Goal: Task Accomplishment & Management: Manage account settings

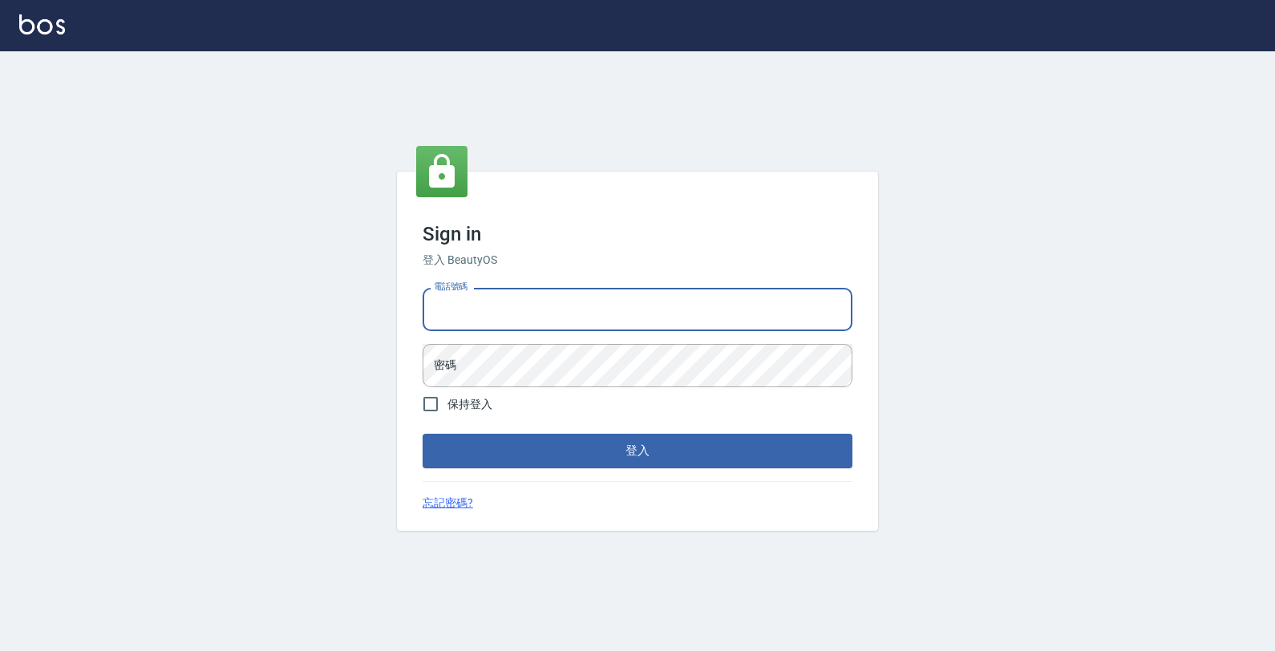
click at [517, 322] on input "電話號碼" at bounding box center [638, 309] width 430 height 43
type input "4265909"
click at [423, 434] on button "登入" at bounding box center [638, 451] width 430 height 34
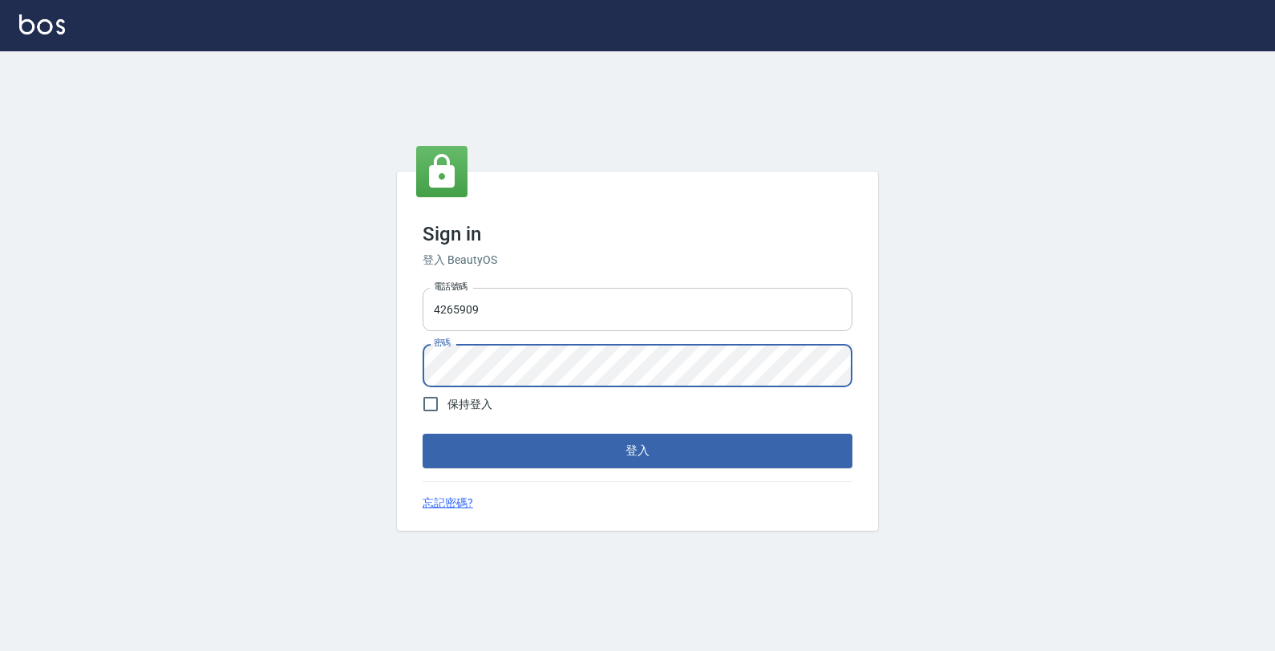
click at [423, 434] on button "登入" at bounding box center [638, 451] width 430 height 34
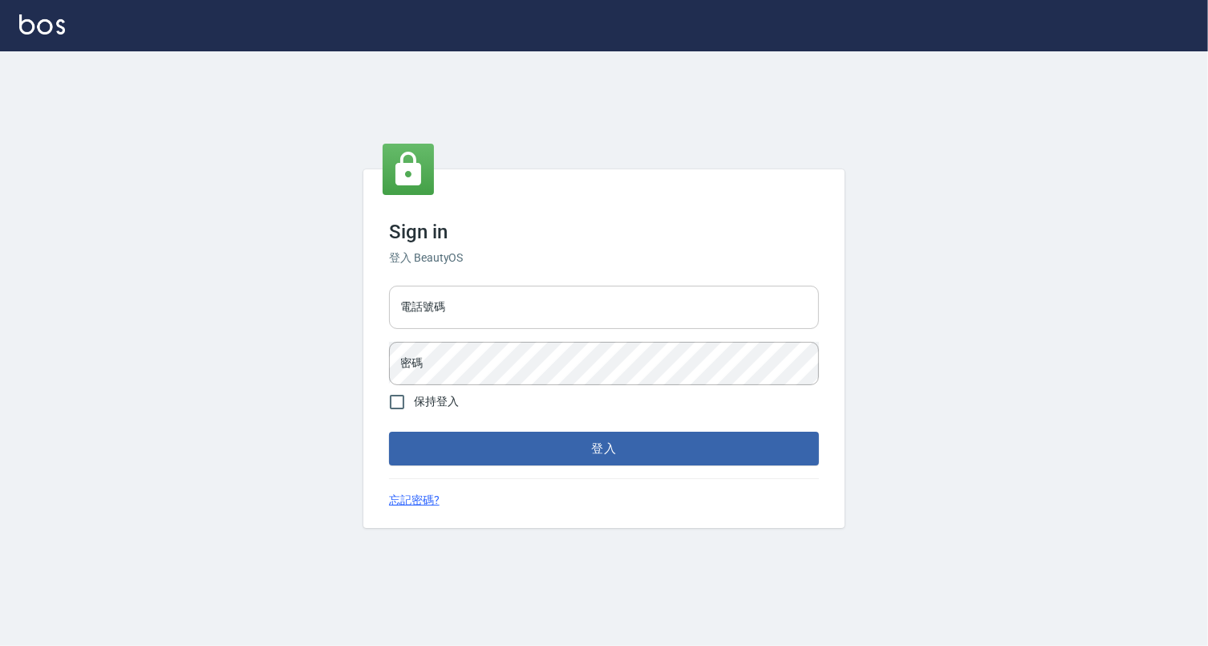
click at [467, 301] on input "電話號碼" at bounding box center [604, 307] width 430 height 43
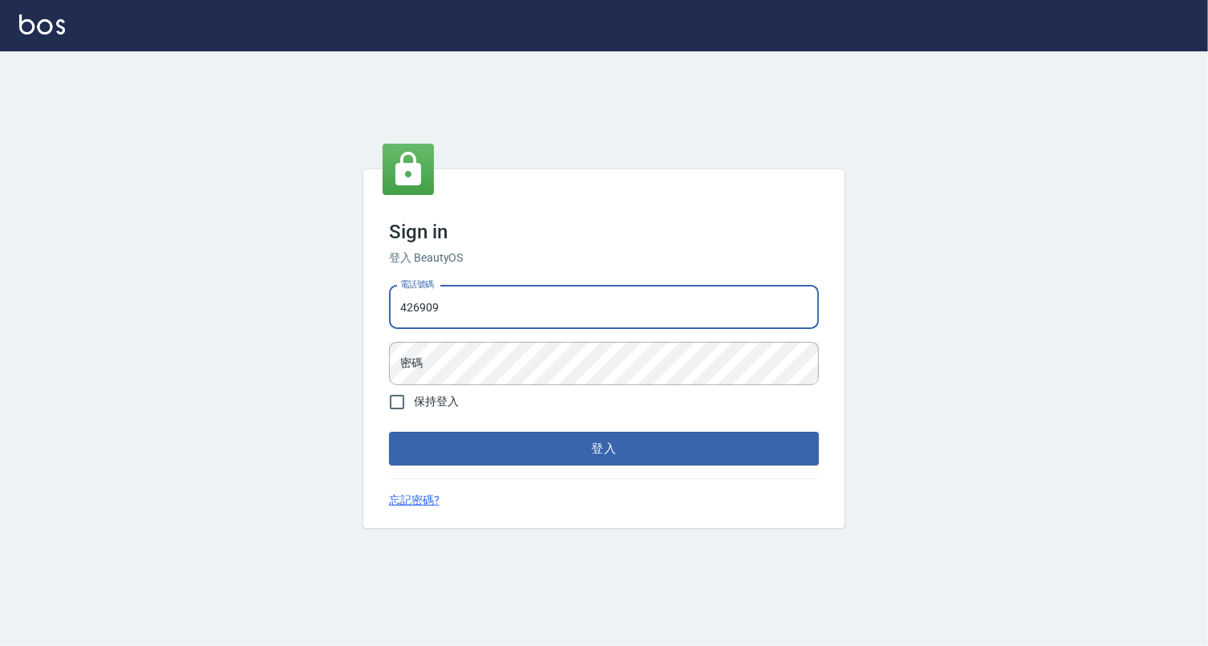
click at [416, 305] on input "426909" at bounding box center [604, 307] width 430 height 43
type input "4265909"
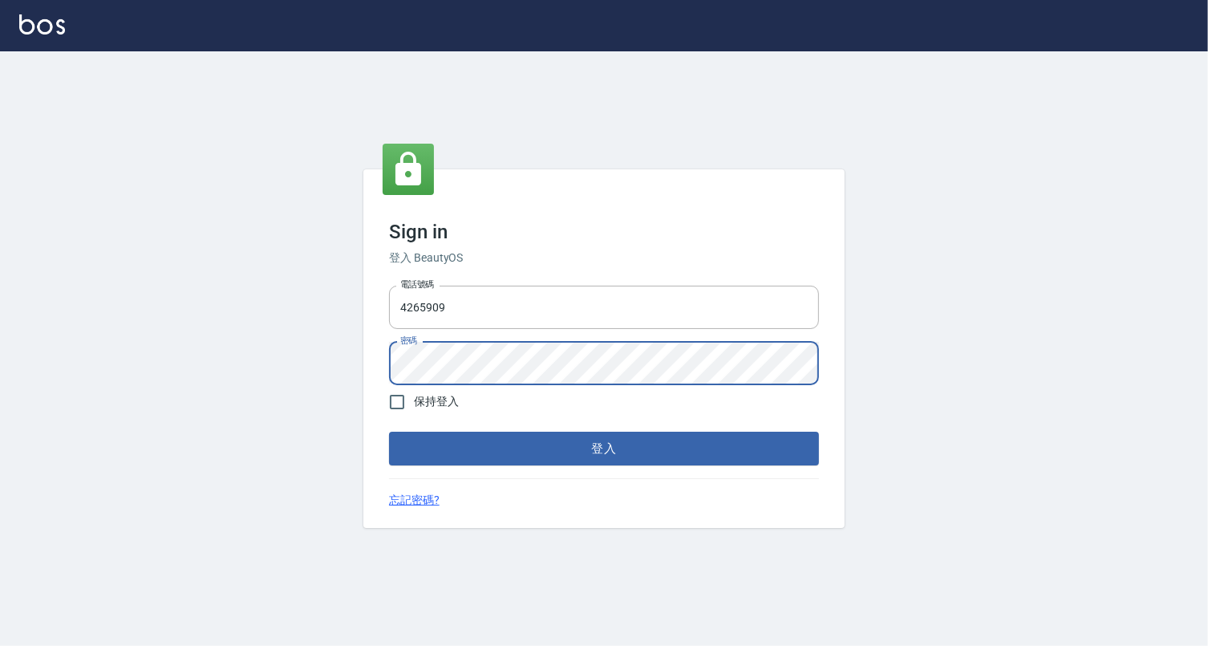
click at [389, 432] on button "登入" at bounding box center [604, 449] width 430 height 34
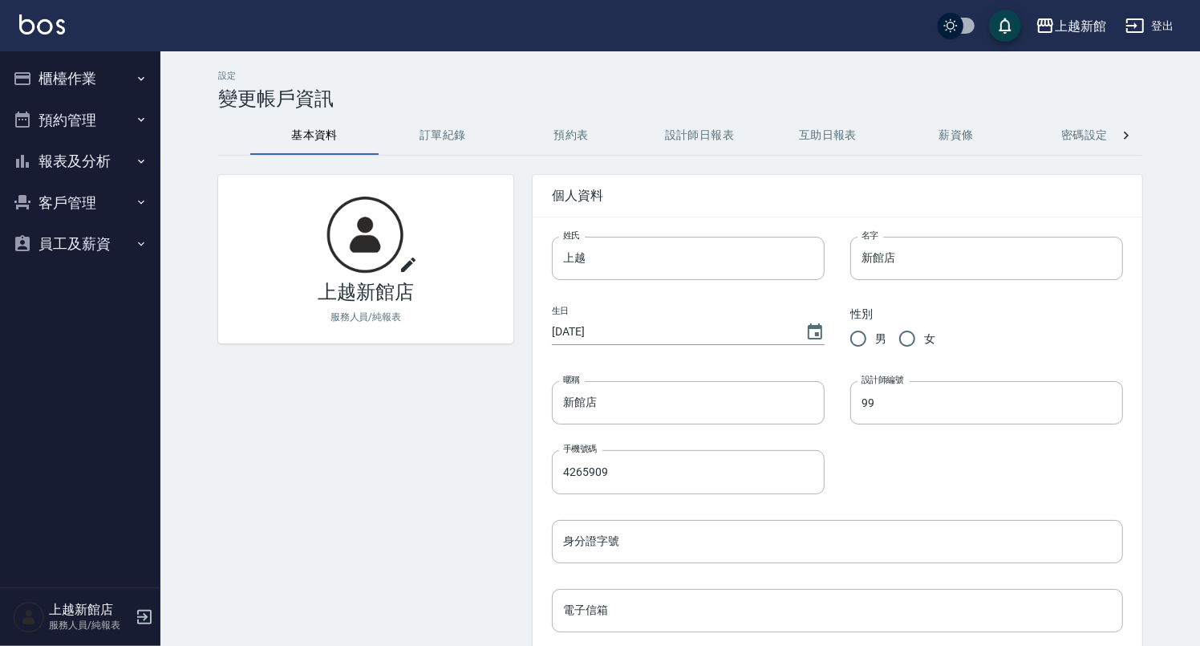
click at [103, 63] on button "櫃檯作業" at bounding box center [80, 79] width 148 height 42
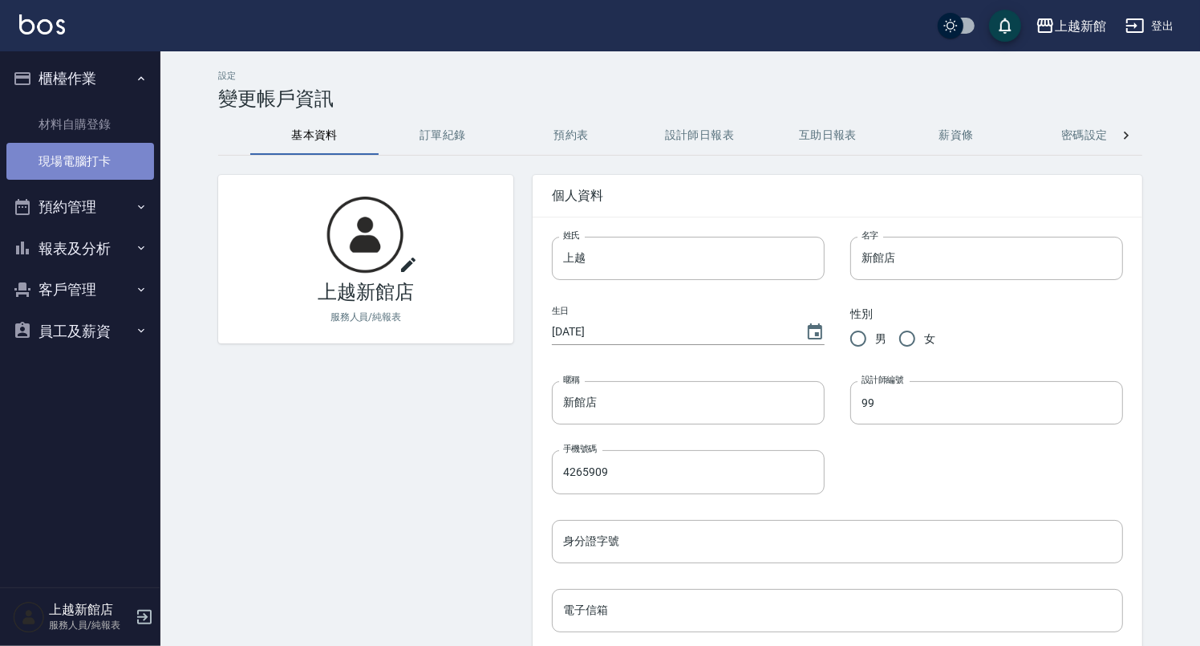
click at [113, 148] on link "現場電腦打卡" at bounding box center [80, 161] width 148 height 37
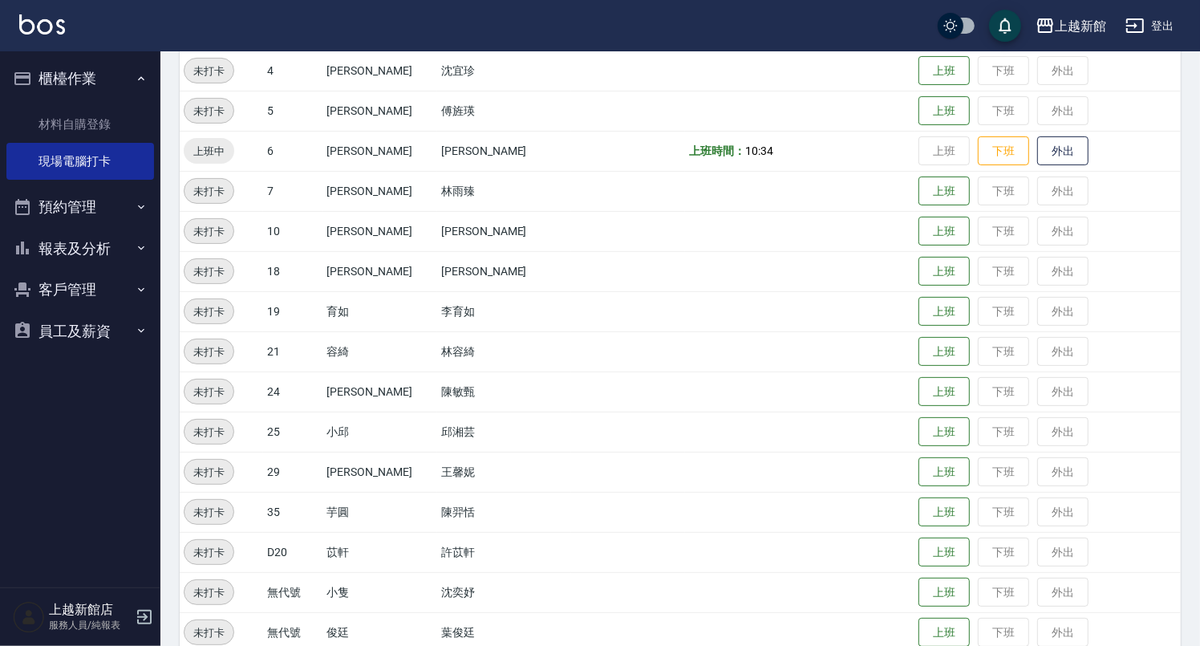
scroll to position [355, 0]
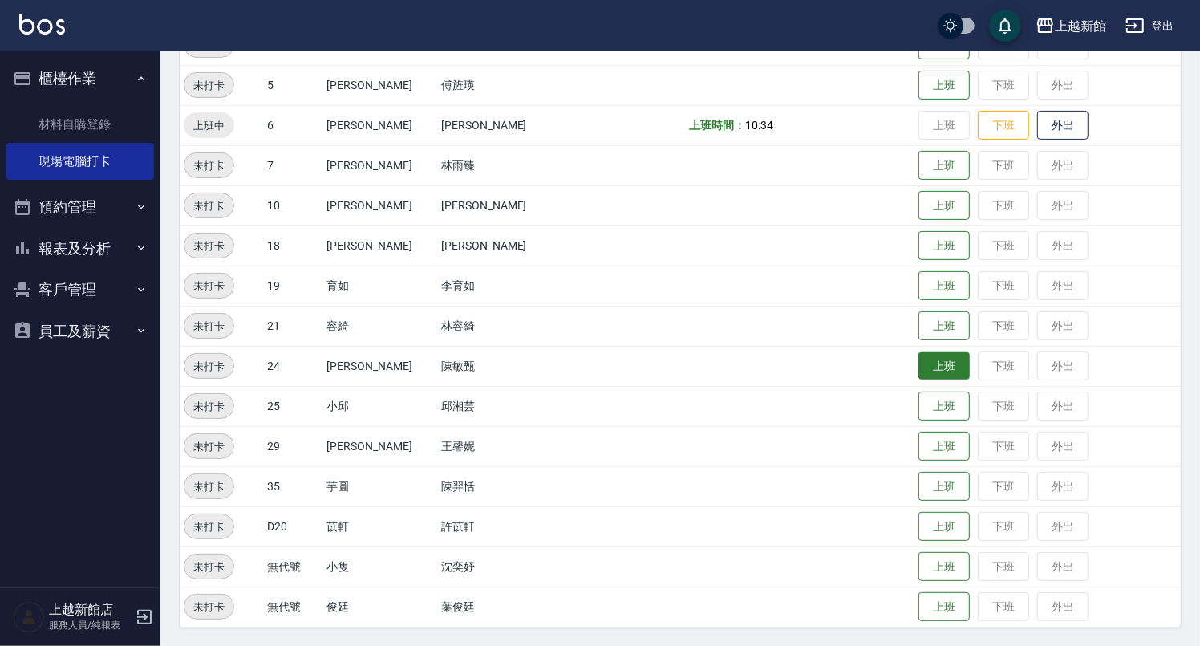
click at [919, 359] on button "上班" at bounding box center [943, 366] width 51 height 28
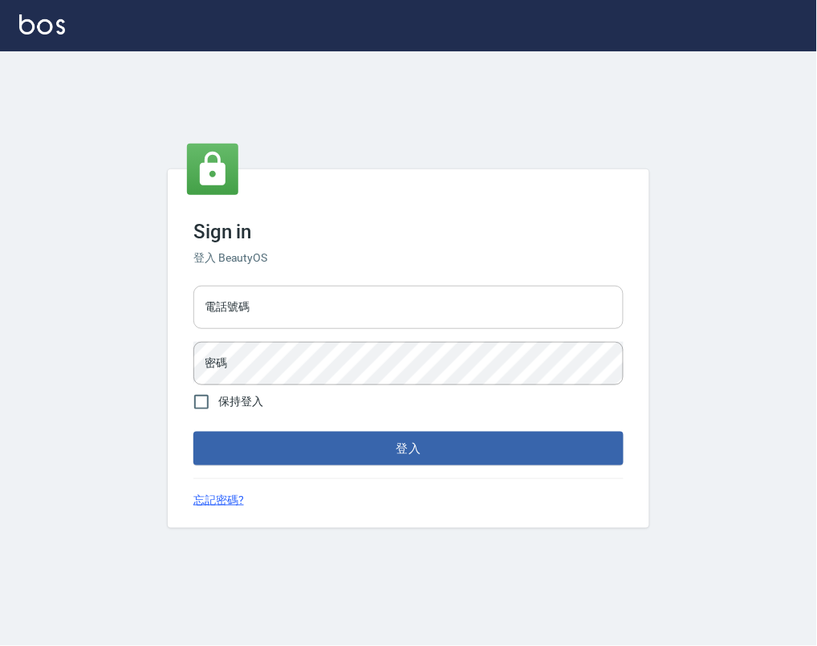
click at [413, 333] on div "電話號碼 電話號碼 密碼 密碼" at bounding box center [408, 335] width 443 height 112
click at [418, 318] on input "電話號碼" at bounding box center [408, 307] width 430 height 43
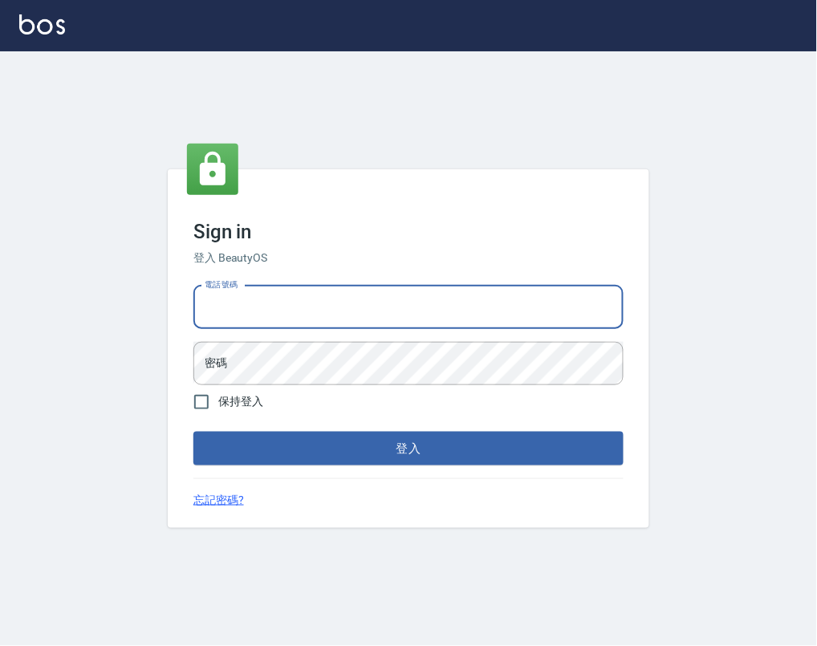
click at [263, 286] on input "電話號碼" at bounding box center [408, 307] width 430 height 43
type input "4265909"
click at [193, 432] on button "登入" at bounding box center [408, 449] width 430 height 34
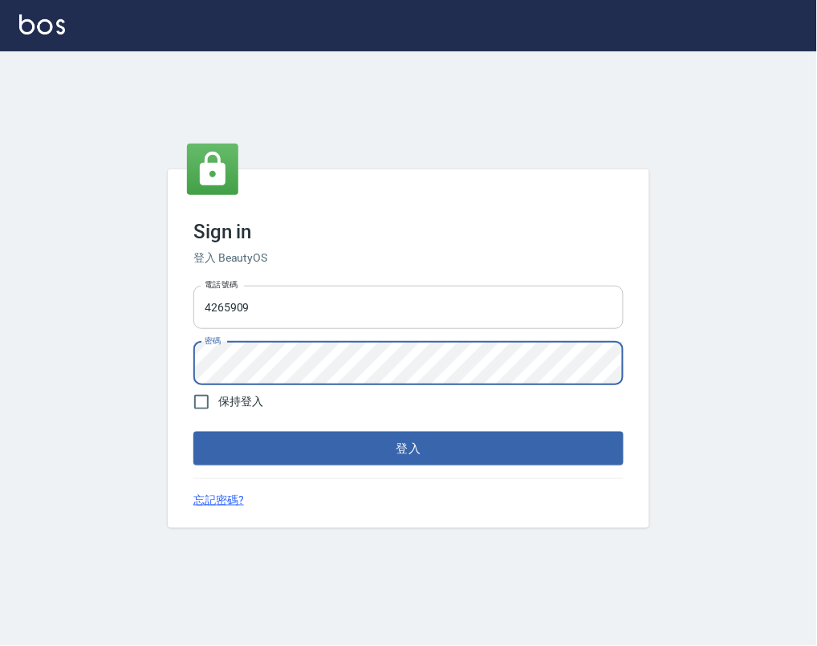
click at [193, 432] on button "登入" at bounding box center [408, 449] width 430 height 34
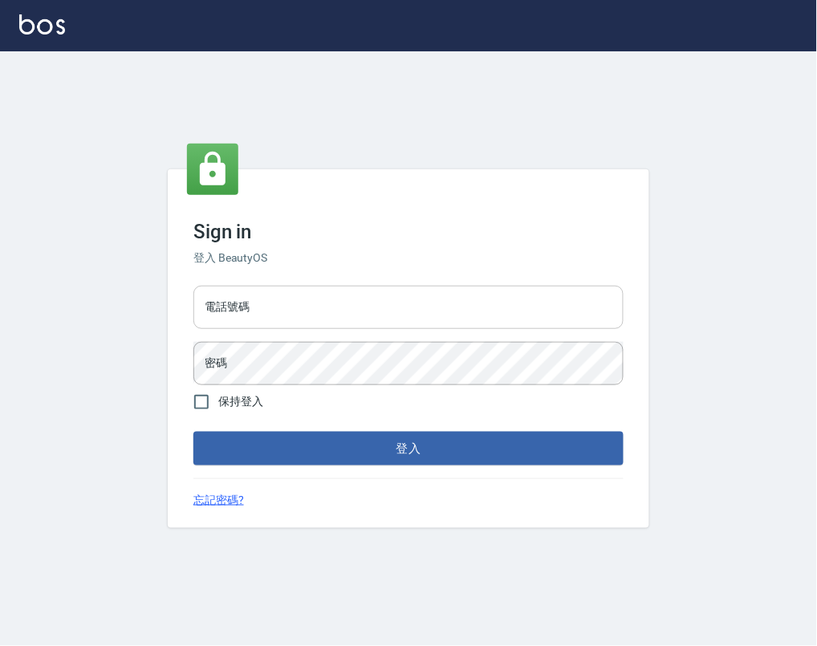
click at [407, 318] on input "電話號碼" at bounding box center [408, 307] width 430 height 43
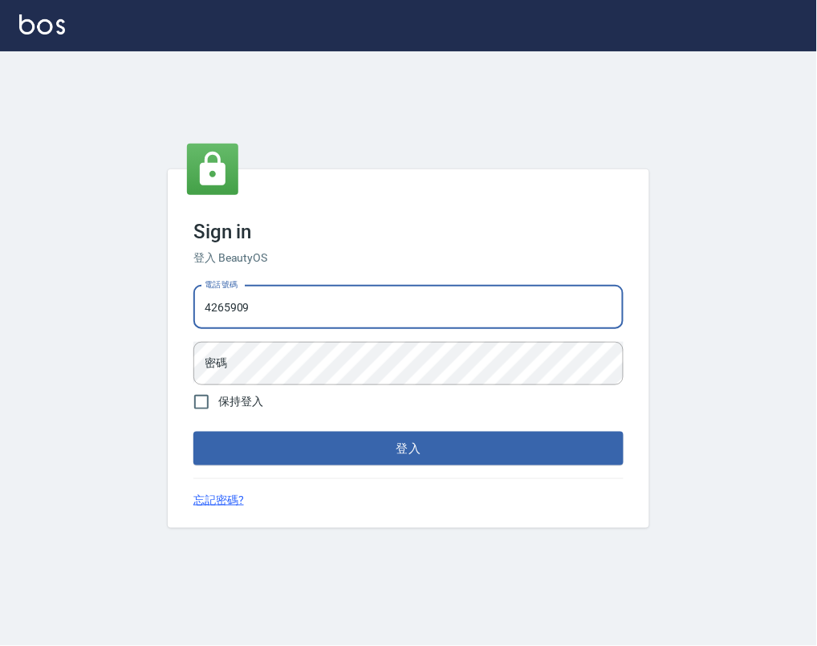
type input "4265909"
click at [193, 432] on button "登入" at bounding box center [408, 449] width 430 height 34
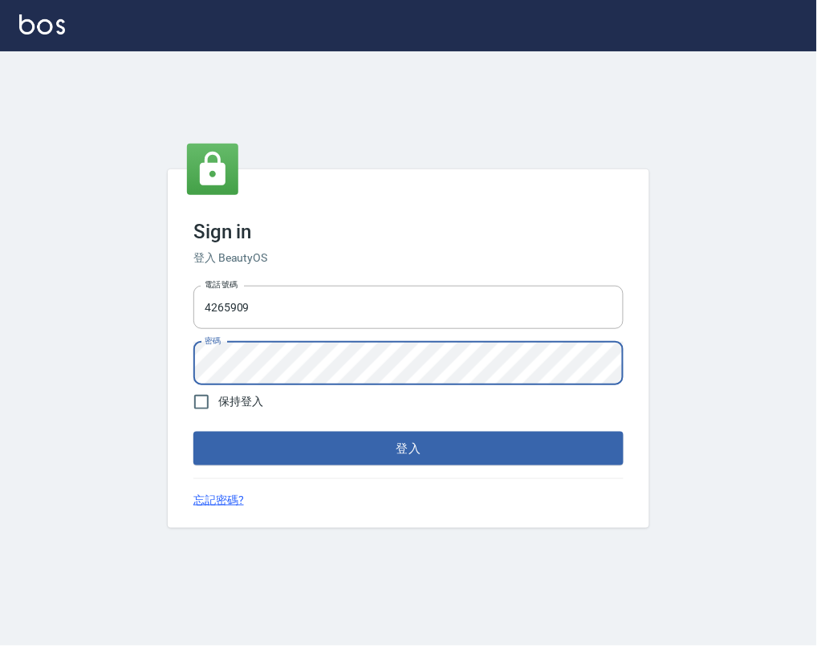
click at [193, 432] on button "登入" at bounding box center [408, 449] width 430 height 34
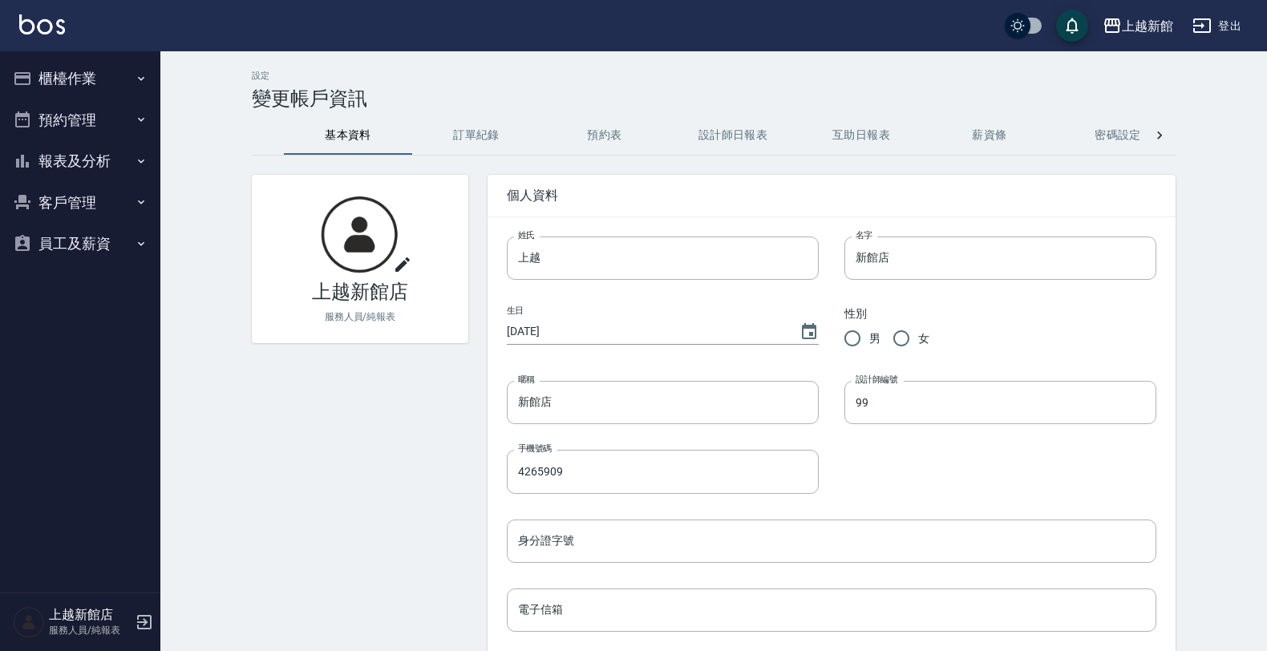
click at [29, 26] on img at bounding box center [42, 24] width 46 height 20
click at [48, 83] on button "櫃檯作業" at bounding box center [80, 79] width 148 height 42
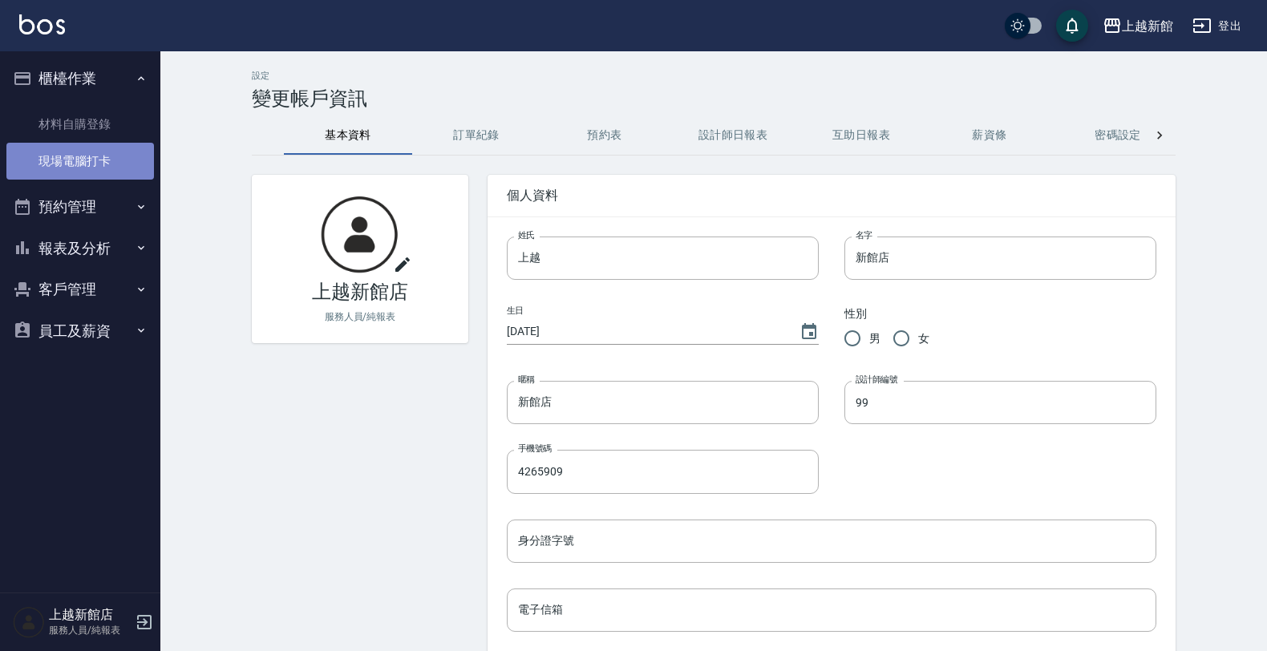
click at [60, 151] on link "現場電腦打卡" at bounding box center [80, 161] width 148 height 37
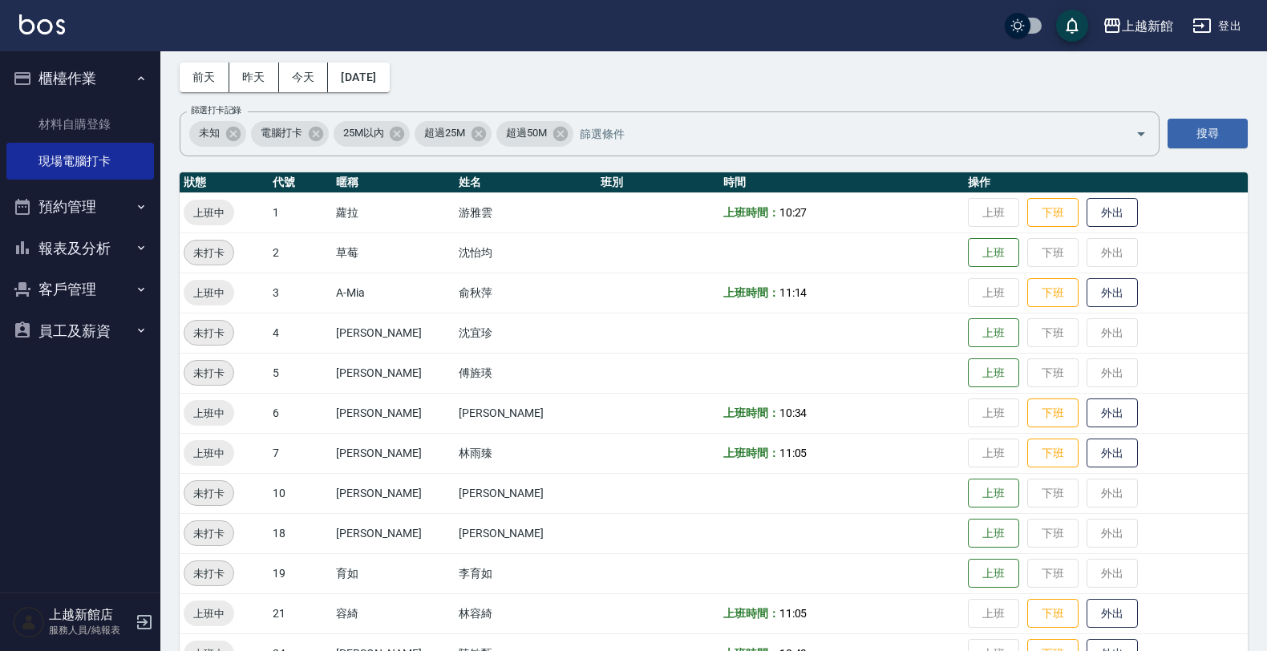
scroll to position [100, 0]
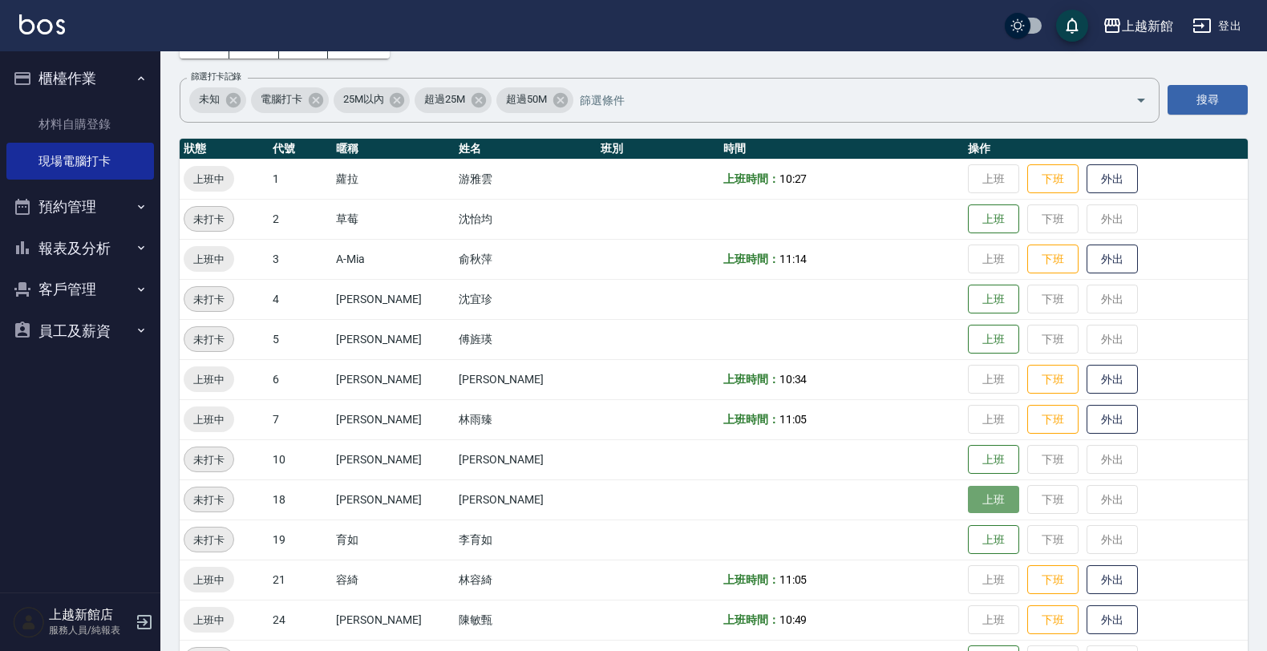
click at [816, 489] on button "上班" at bounding box center [993, 500] width 51 height 28
click at [89, 285] on button "客戶管理" at bounding box center [80, 290] width 148 height 42
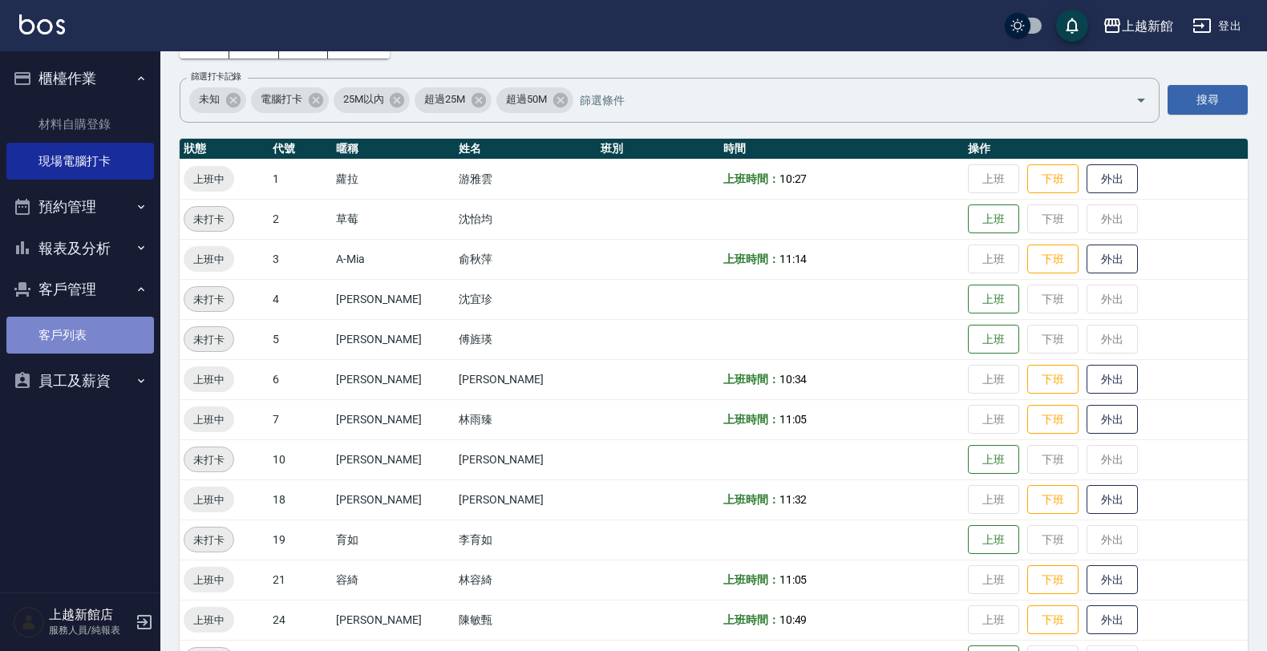
drag, startPoint x: 93, startPoint y: 330, endPoint x: 80, endPoint y: 323, distance: 14.3
click at [92, 329] on link "客戶列表" at bounding box center [80, 335] width 148 height 37
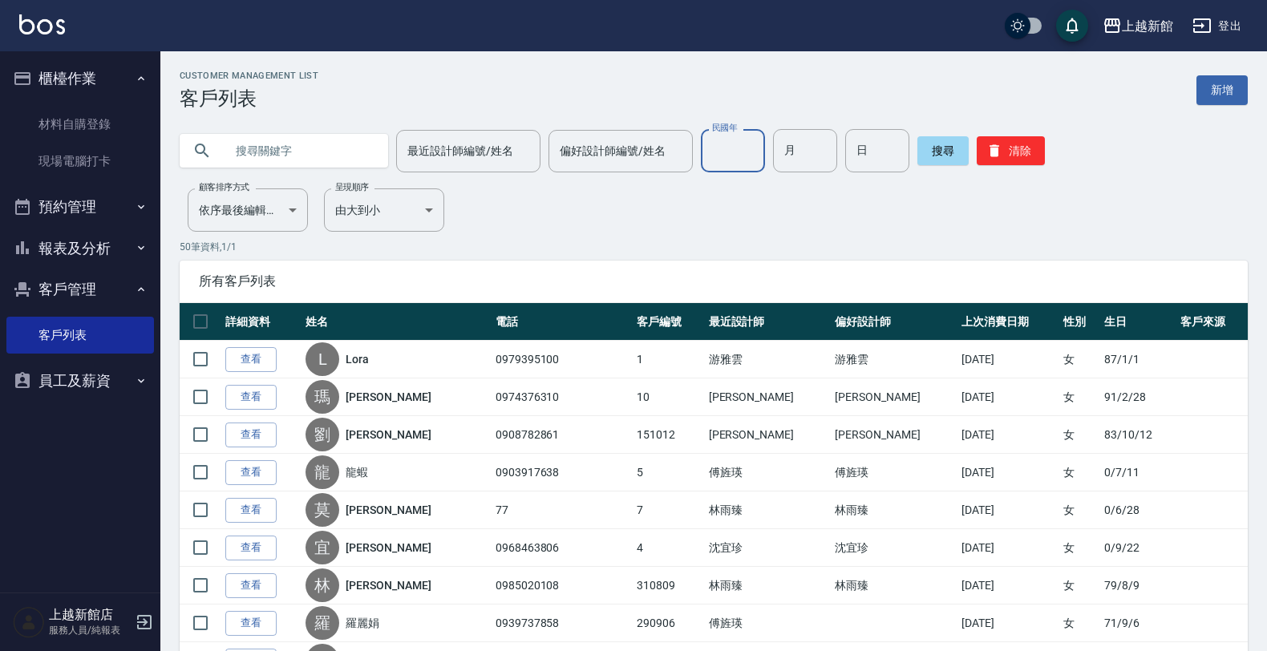
click at [726, 139] on input "民國年" at bounding box center [733, 150] width 64 height 43
type input "80"
type input "04"
type input "07"
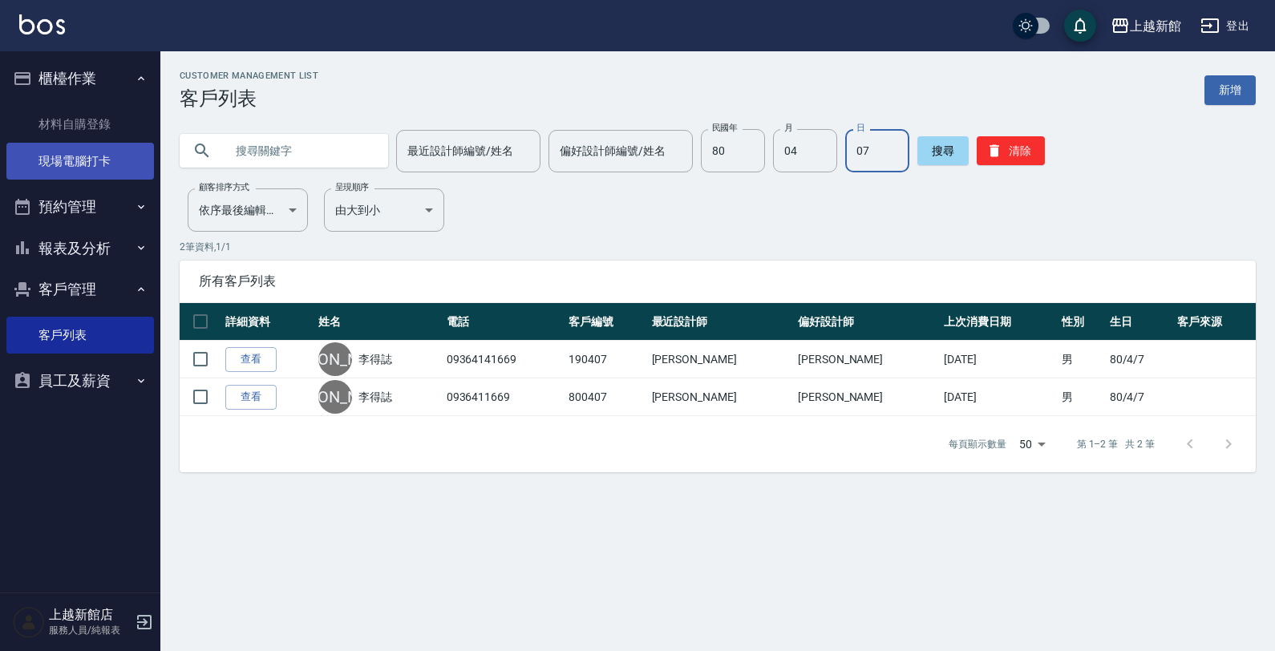
click at [92, 153] on link "現場電腦打卡" at bounding box center [80, 161] width 148 height 37
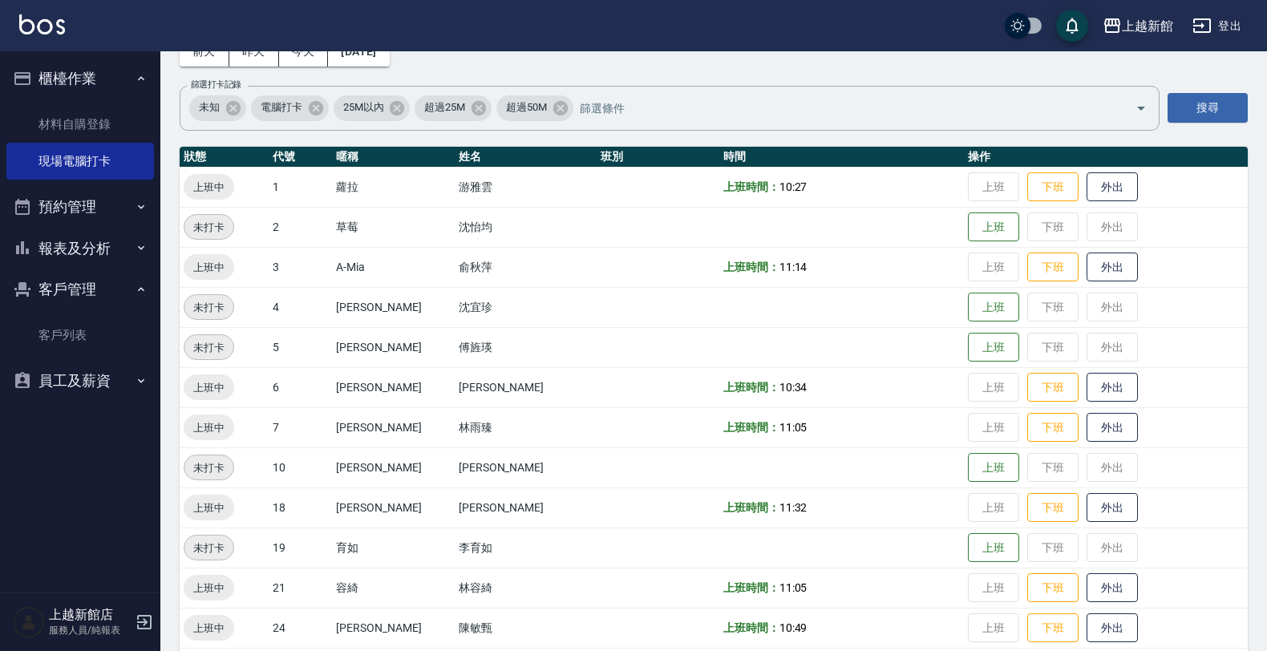
scroll to position [100, 0]
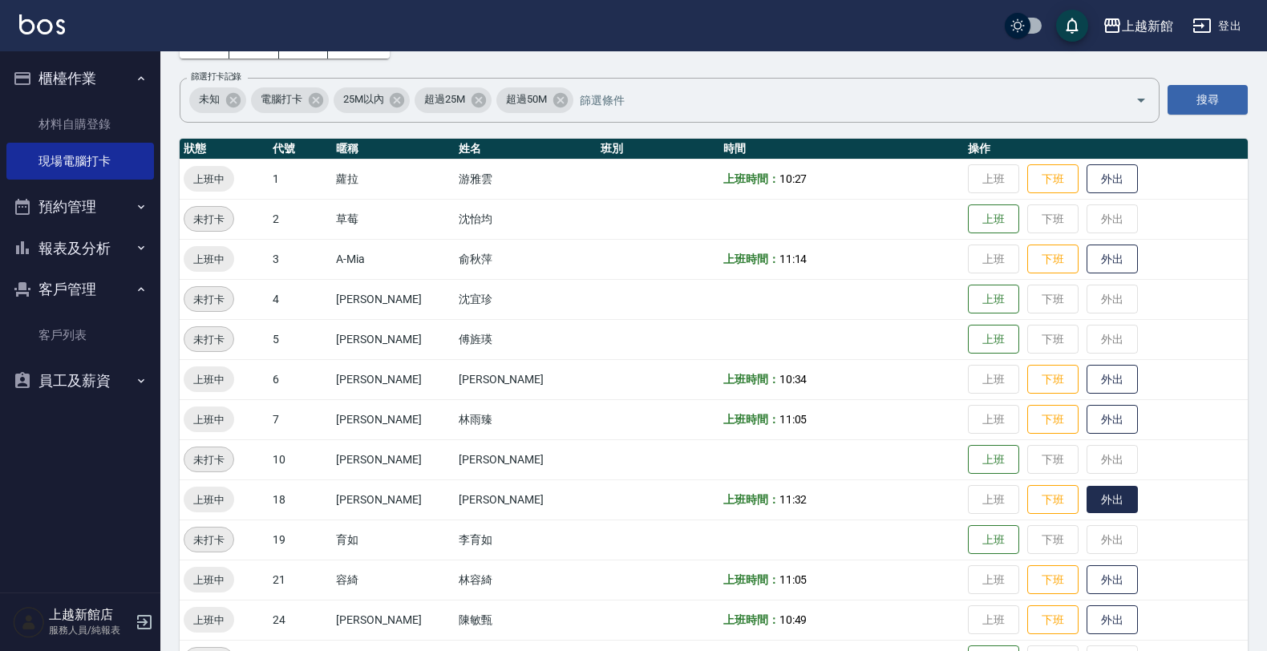
click at [816, 509] on button "外出" at bounding box center [1112, 500] width 51 height 28
click at [816, 503] on button "歸來" at bounding box center [1112, 500] width 51 height 28
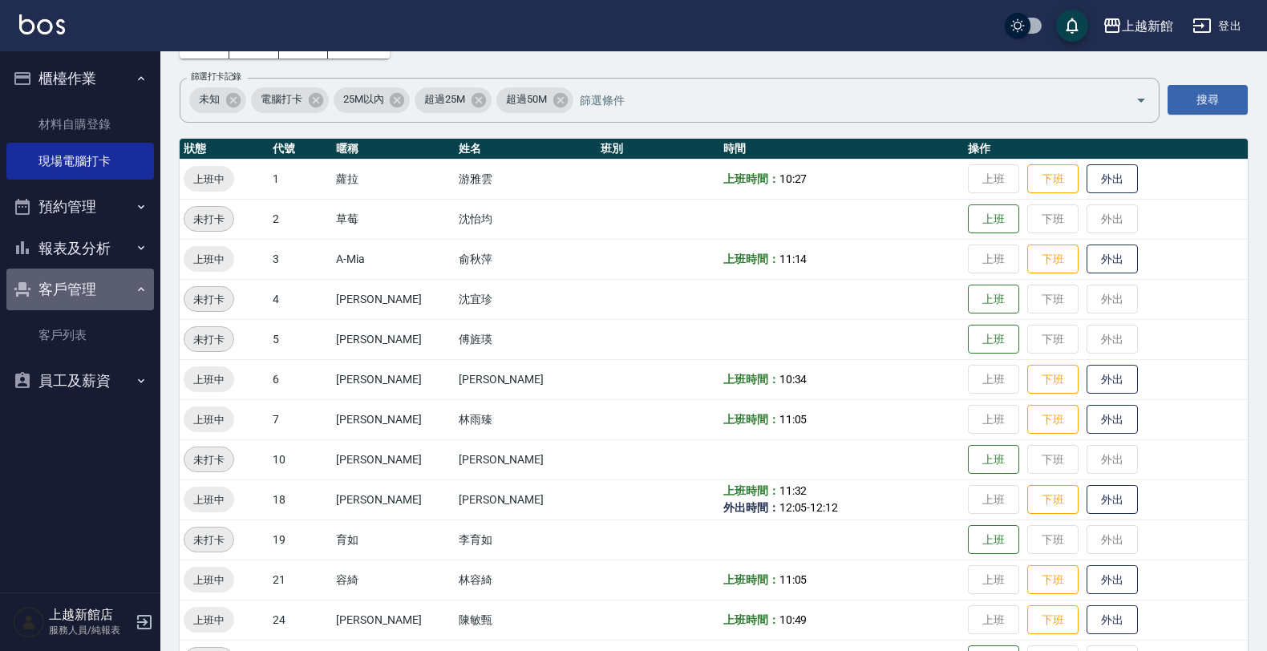
click at [105, 289] on button "客戶管理" at bounding box center [80, 290] width 148 height 42
click at [83, 290] on button "客戶管理" at bounding box center [80, 290] width 148 height 42
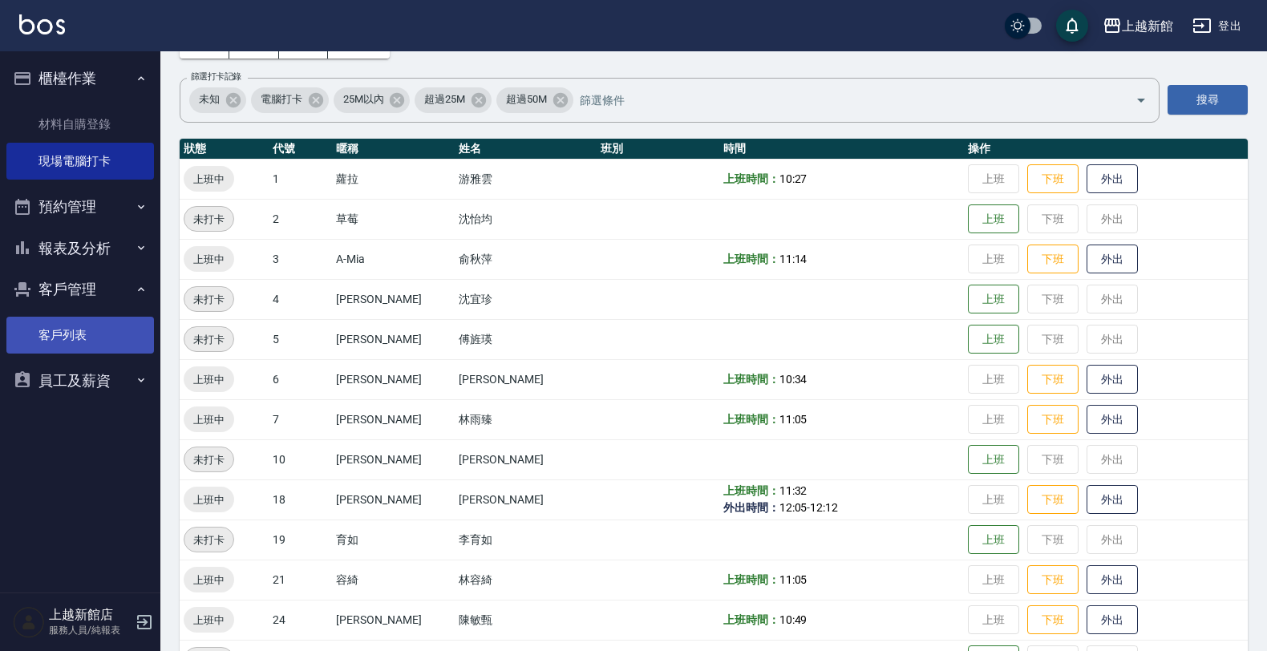
click at [60, 330] on link "客戶列表" at bounding box center [80, 335] width 148 height 37
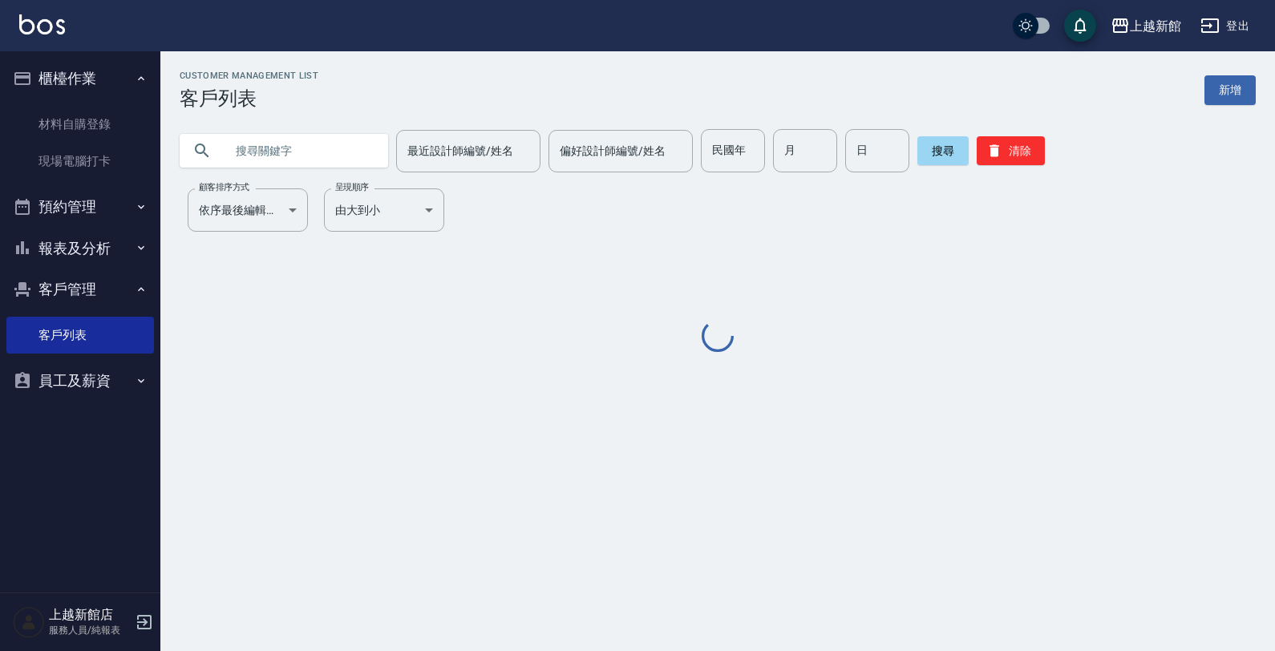
click at [302, 154] on input "text" at bounding box center [300, 150] width 151 height 43
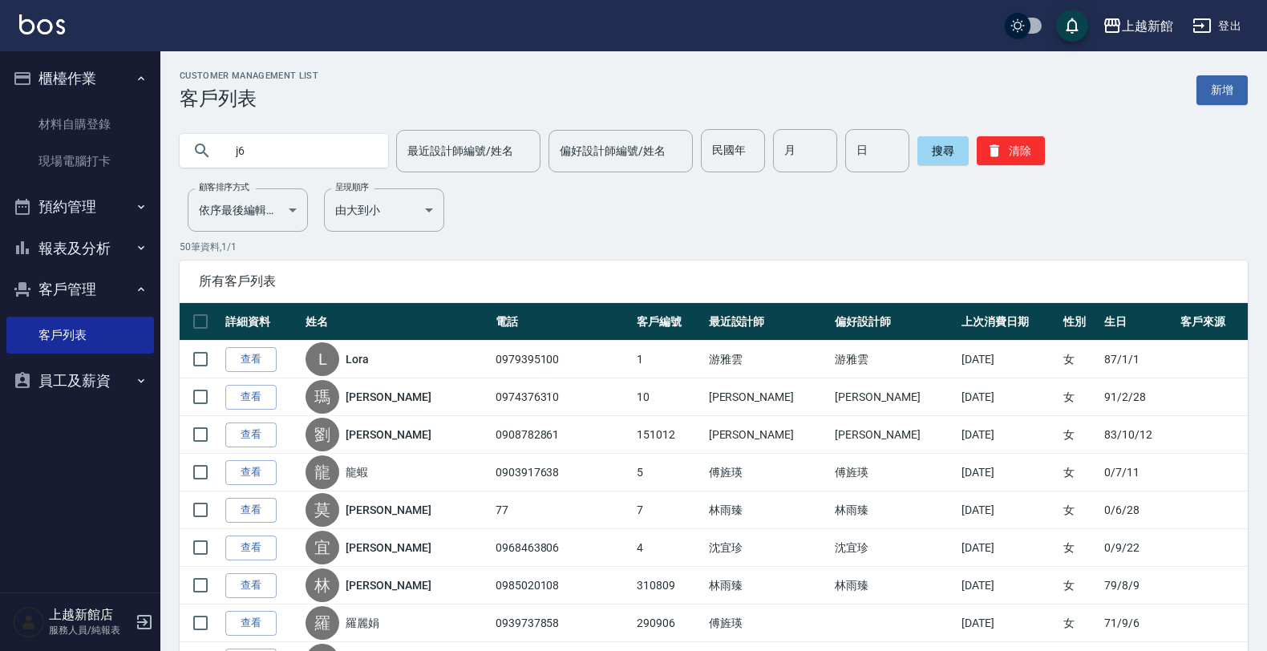
type input "j"
type input "ㄜ"
type input "[PERSON_NAME]"
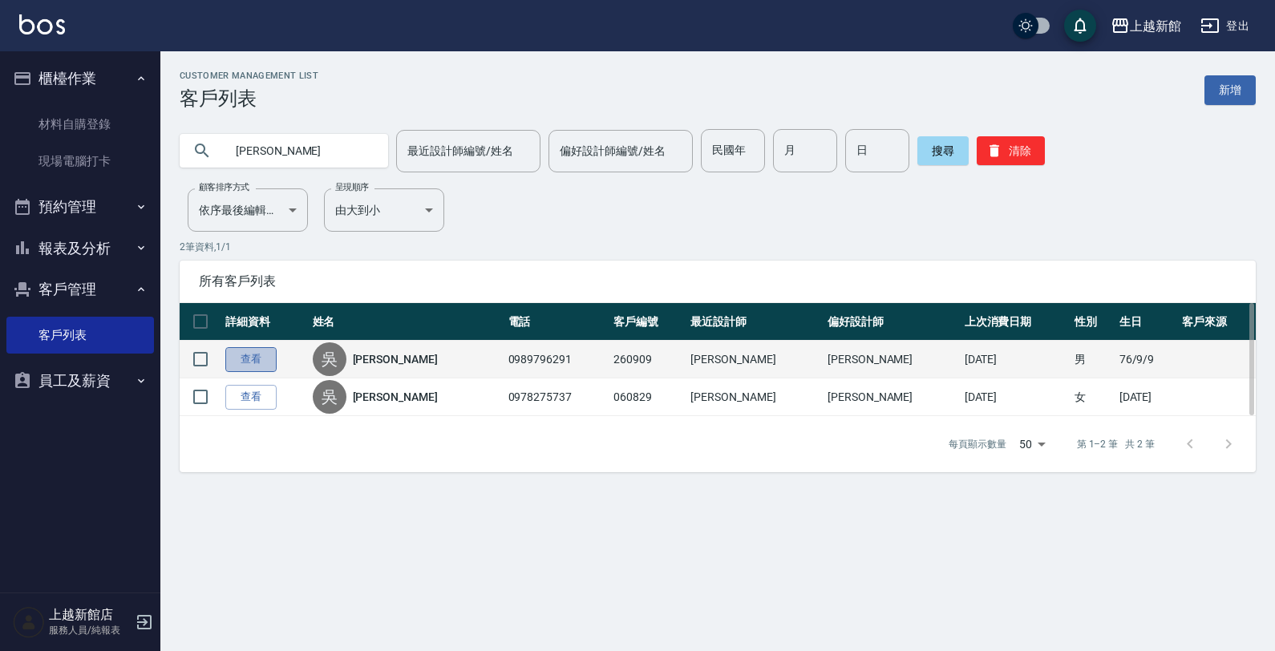
click at [253, 355] on link "查看" at bounding box center [250, 359] width 51 height 25
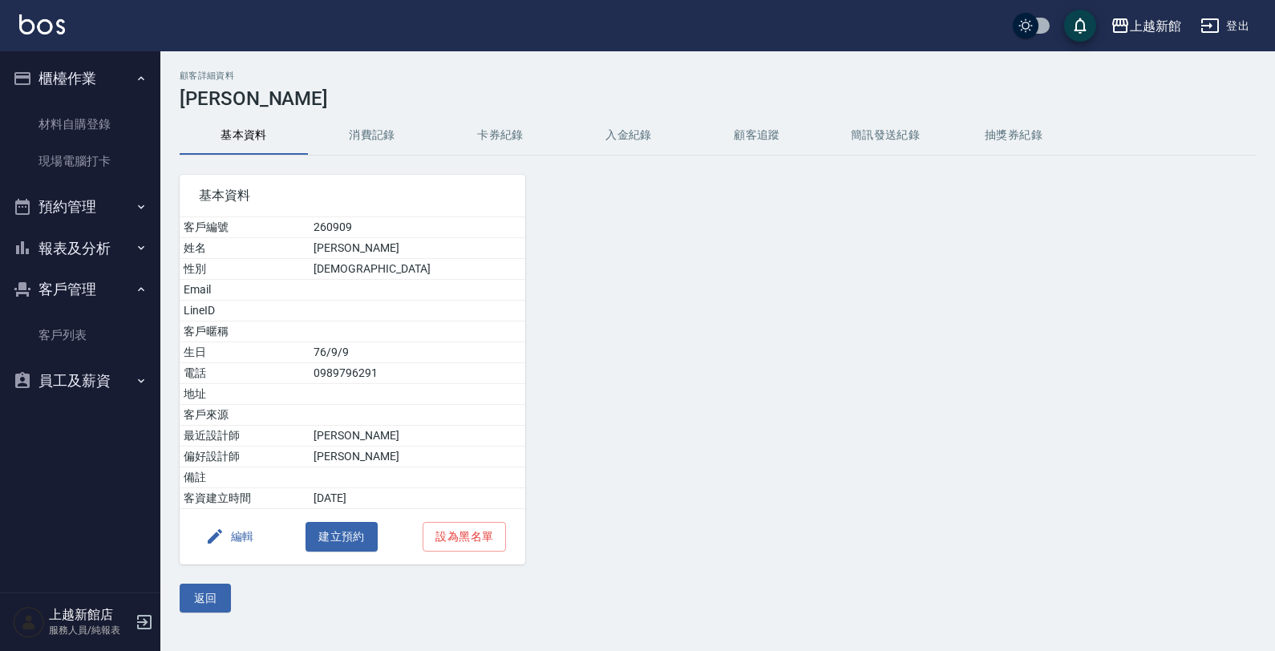
click at [351, 141] on button "消費記錄" at bounding box center [372, 135] width 128 height 39
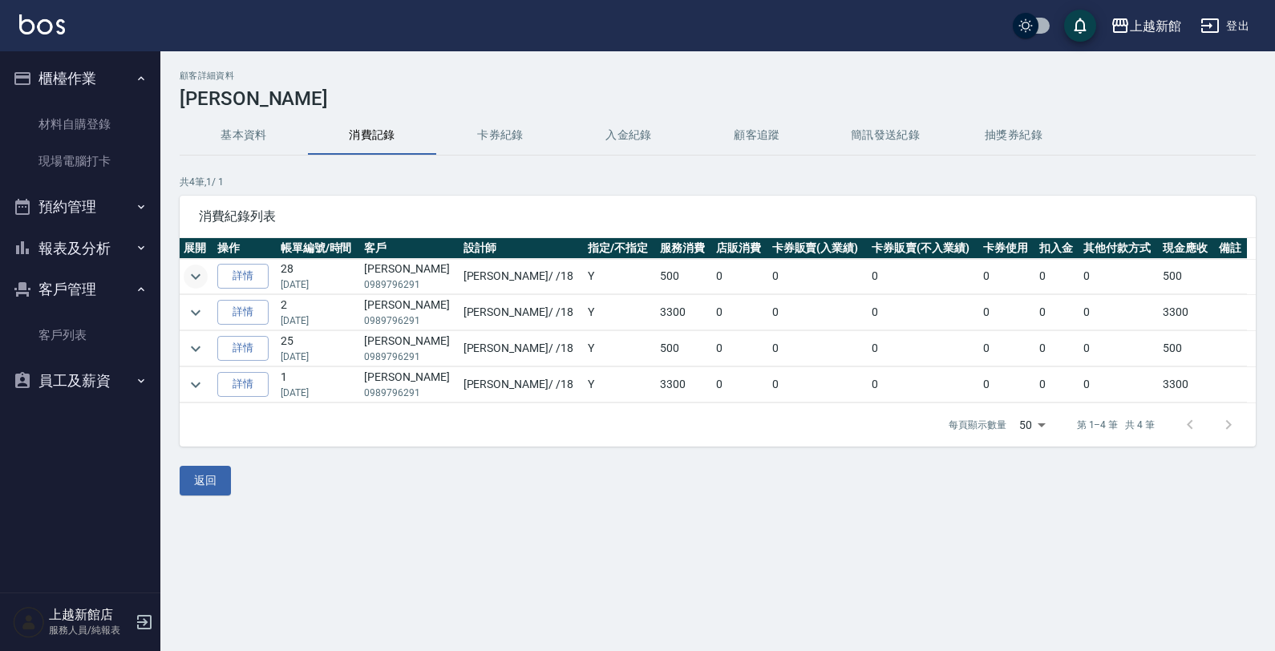
click at [199, 274] on icon "expand row" at bounding box center [195, 276] width 19 height 19
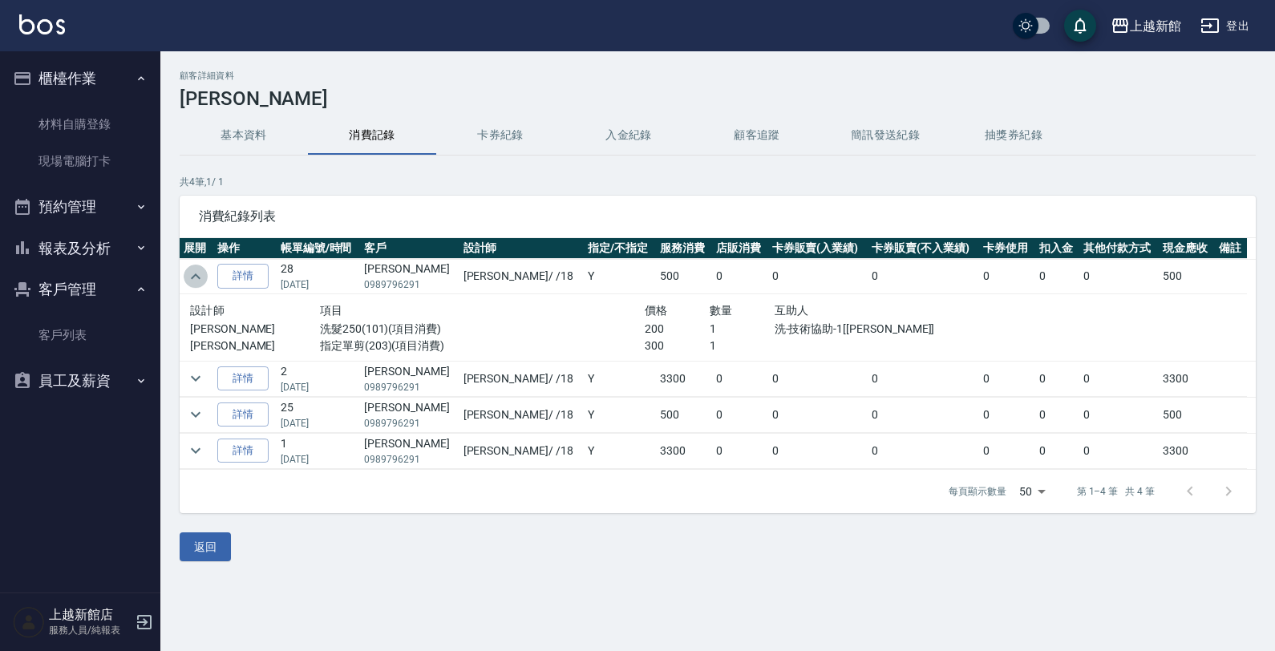
click at [199, 274] on icon "expand row" at bounding box center [195, 276] width 19 height 19
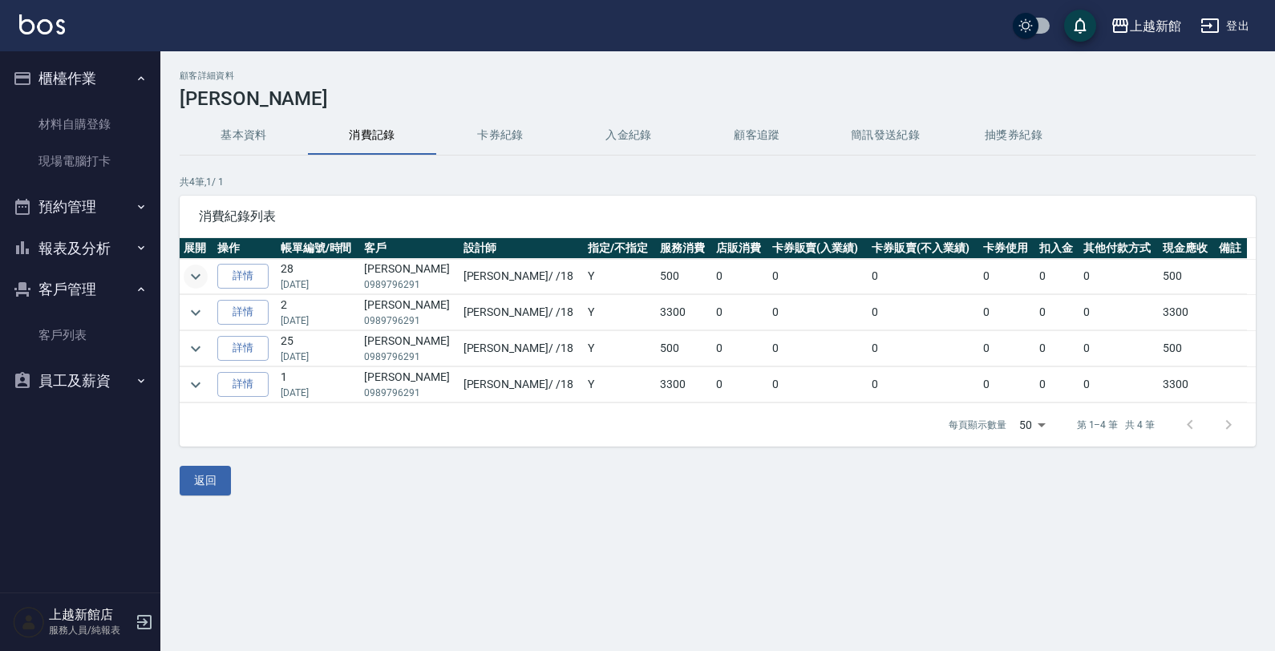
click at [199, 274] on icon "expand row" at bounding box center [195, 276] width 19 height 19
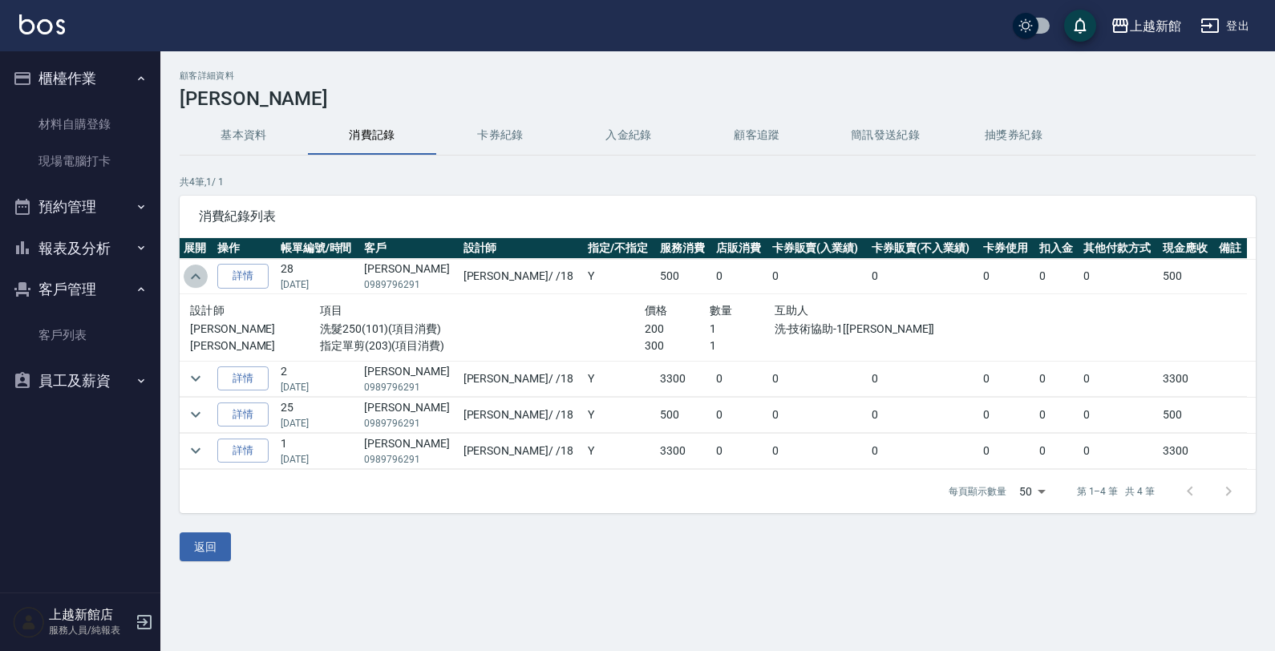
click at [202, 274] on icon "expand row" at bounding box center [195, 276] width 19 height 19
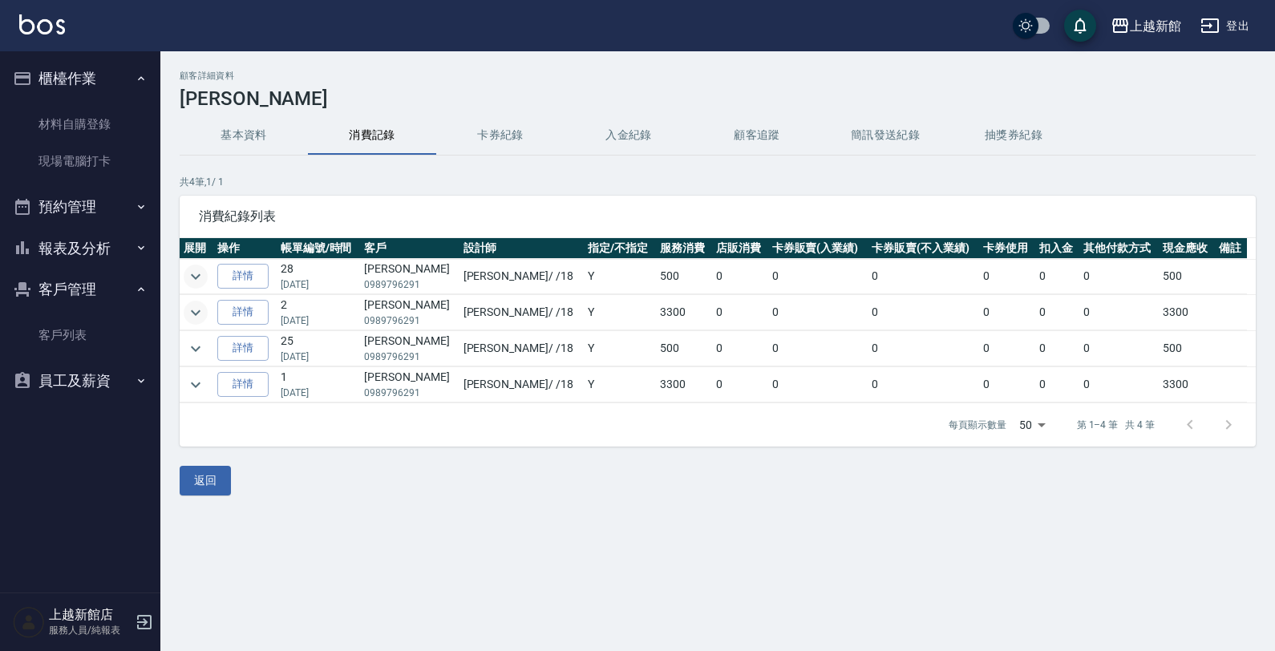
click at [194, 313] on icon "expand row" at bounding box center [195, 312] width 19 height 19
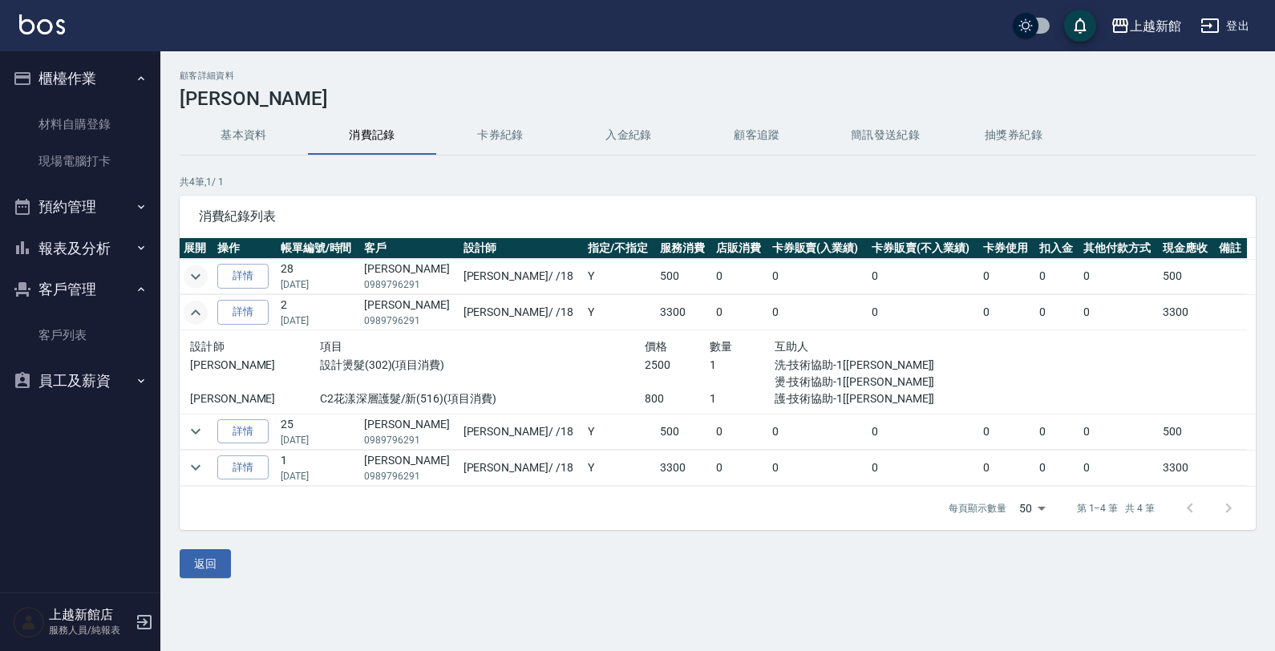
click at [194, 313] on icon "expand row" at bounding box center [196, 313] width 10 height 6
